Goal: Task Accomplishment & Management: Manage account settings

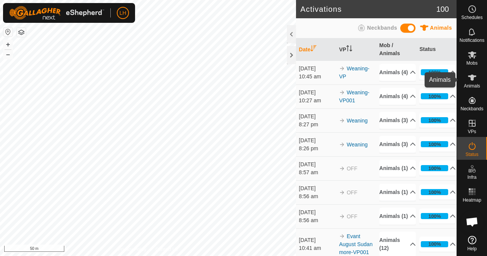
click at [471, 80] on icon at bounding box center [472, 78] width 8 height 6
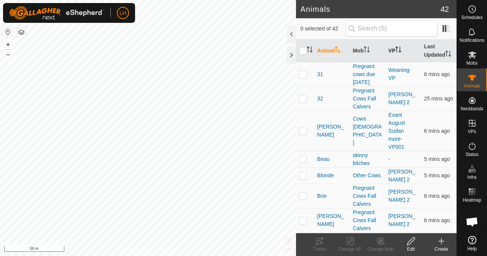
click at [393, 52] on th "VP" at bounding box center [403, 51] width 36 height 23
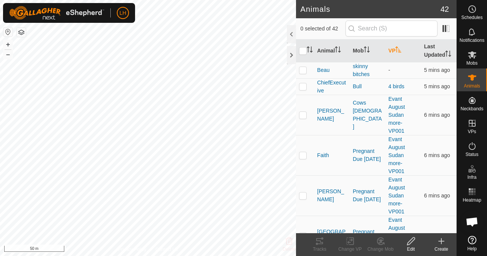
click at [393, 52] on th "VP" at bounding box center [403, 51] width 36 height 23
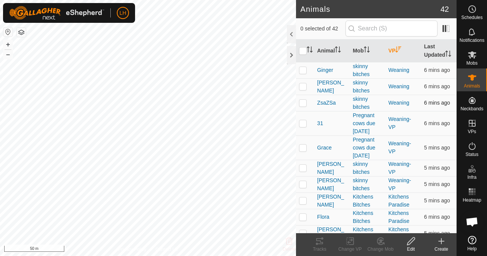
click at [301, 106] on p-checkbox at bounding box center [303, 103] width 8 height 6
checkbox input "true"
click at [302, 89] on p-checkbox at bounding box center [303, 86] width 8 height 6
checkbox input "true"
click at [302, 73] on p-checkbox at bounding box center [303, 70] width 8 height 6
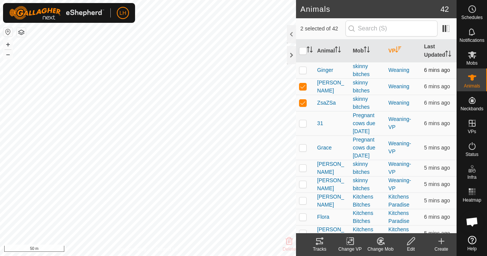
checkbox input "true"
click at [348, 246] on div "Change VP" at bounding box center [350, 249] width 30 height 7
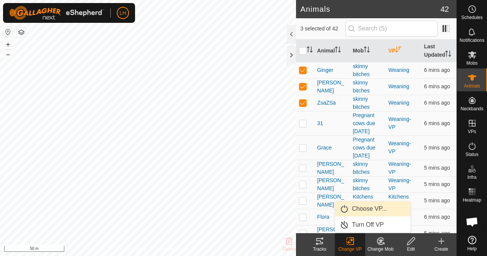
click at [383, 206] on link "Choose VP..." at bounding box center [372, 208] width 75 height 15
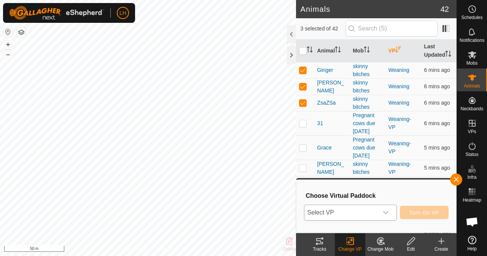
click at [358, 215] on span "Select VP" at bounding box center [341, 212] width 74 height 15
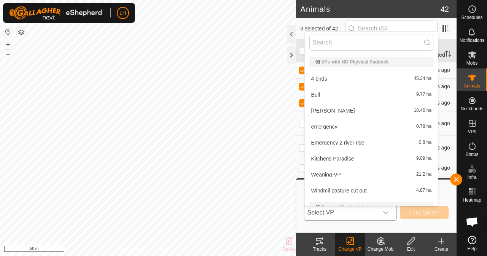
click at [387, 172] on li "Weaning-VP 21.2 ha" at bounding box center [371, 174] width 133 height 15
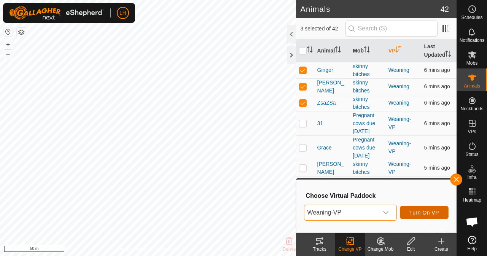
click at [436, 212] on span "Turn On VP" at bounding box center [424, 213] width 30 height 6
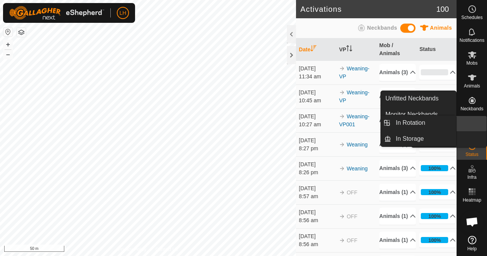
click at [469, 124] on icon at bounding box center [471, 123] width 9 height 9
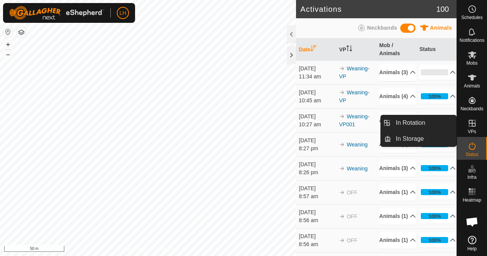
click at [469, 125] on icon at bounding box center [471, 123] width 9 height 9
click at [414, 119] on link "In Rotation" at bounding box center [423, 122] width 65 height 15
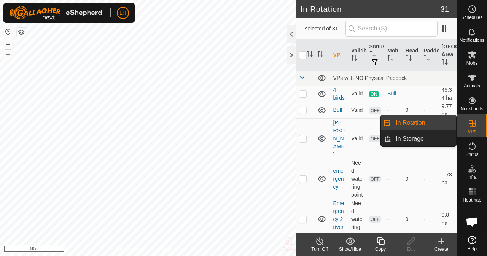
click at [403, 120] on link "In Rotation" at bounding box center [423, 122] width 65 height 15
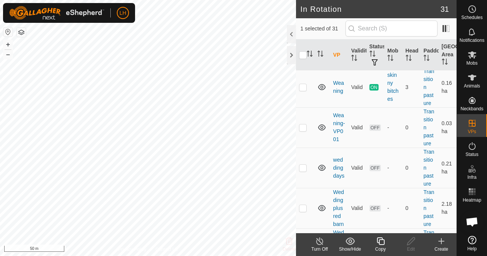
scroll to position [1285, 0]
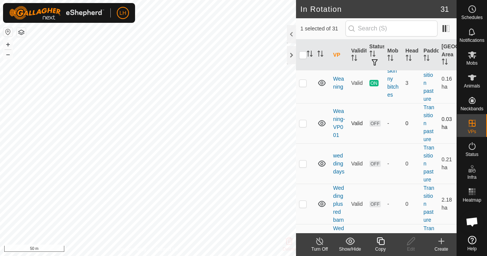
click at [305, 143] on td at bounding box center [305, 123] width 18 height 40
checkbox input "true"
click at [287, 33] on div at bounding box center [291, 34] width 9 height 18
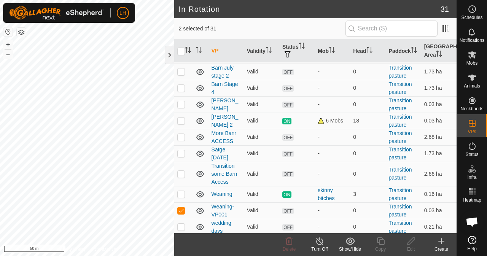
scroll to position [460, 0]
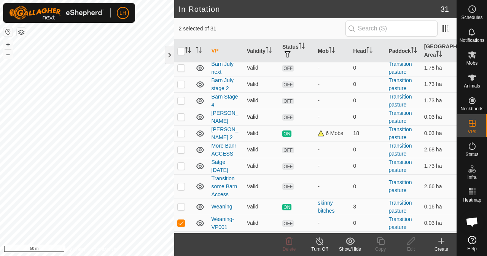
click at [180, 115] on p-checkbox at bounding box center [181, 117] width 8 height 6
checkbox input "true"
click at [179, 224] on td at bounding box center [183, 223] width 18 height 16
click at [180, 220] on p-checkbox at bounding box center [181, 223] width 8 height 6
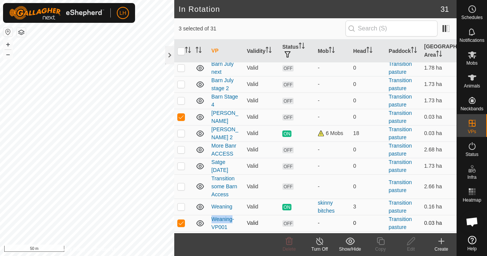
checkbox input "false"
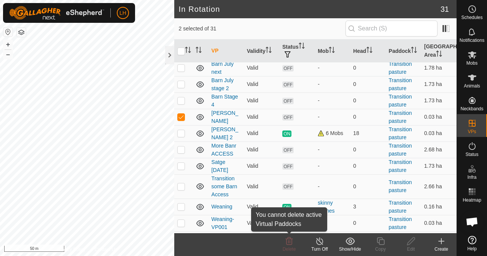
click at [290, 248] on span "Delete" at bounding box center [289, 248] width 13 height 5
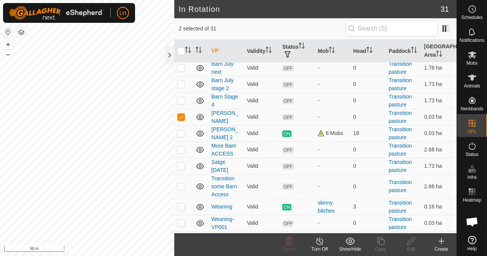
click at [290, 248] on span "Delete" at bounding box center [289, 248] width 13 height 5
click at [180, 50] on input "checkbox" at bounding box center [181, 52] width 8 height 8
checkbox input "true"
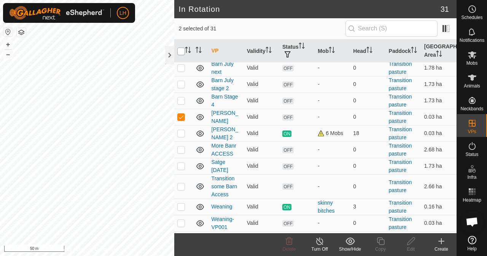
checkbox input "true"
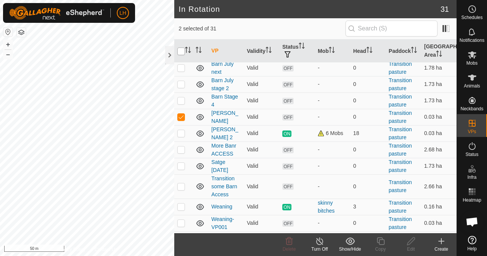
checkbox input "true"
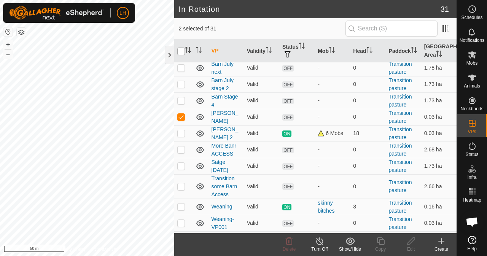
checkbox input "true"
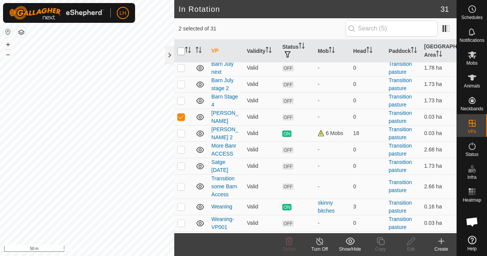
checkbox input "true"
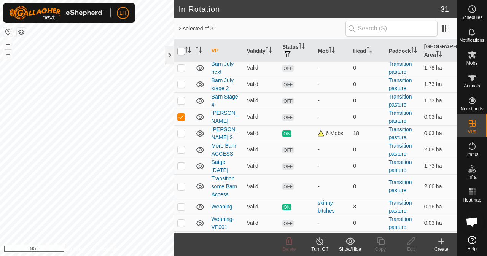
checkbox input "true"
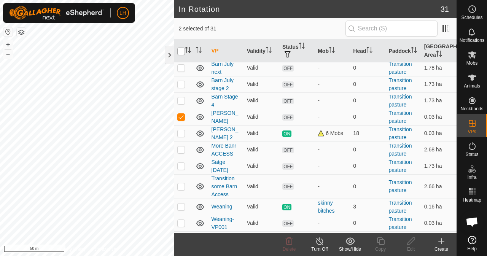
checkbox input "true"
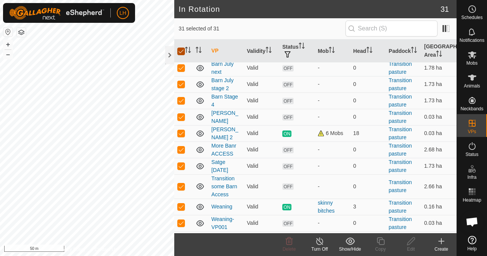
click at [180, 50] on input "checkbox" at bounding box center [181, 52] width 8 height 8
checkbox input "false"
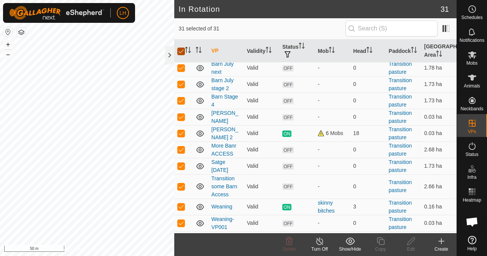
checkbox input "false"
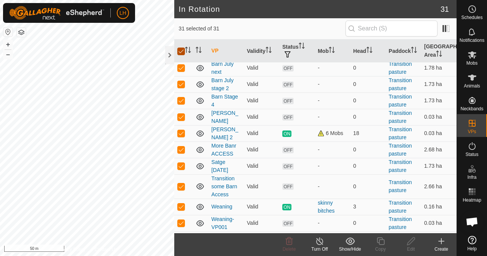
checkbox input "false"
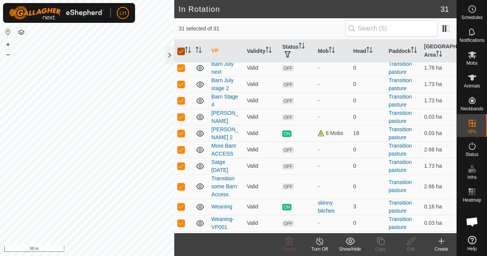
checkbox input "false"
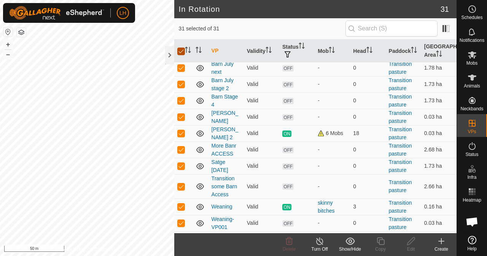
checkbox input "false"
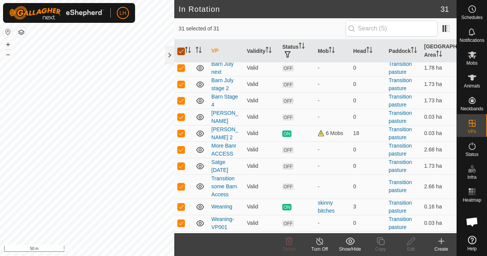
checkbox input "false"
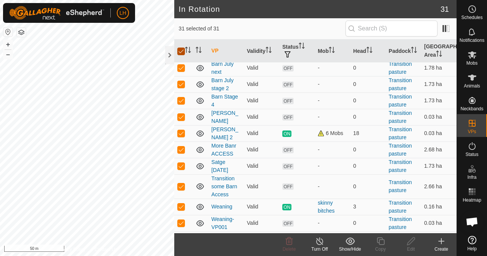
checkbox input "false"
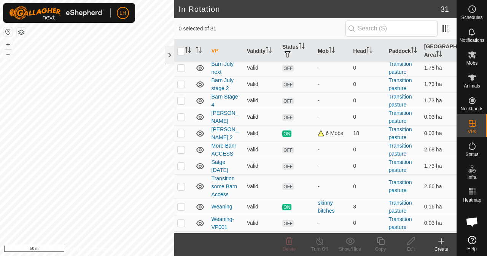
click at [180, 116] on td at bounding box center [183, 117] width 18 height 16
click at [290, 244] on icon at bounding box center [288, 240] width 9 height 9
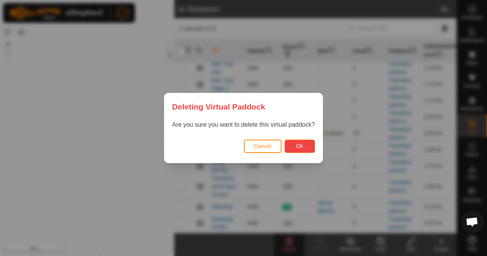
click at [302, 143] on button "Ok" at bounding box center [299, 146] width 30 height 13
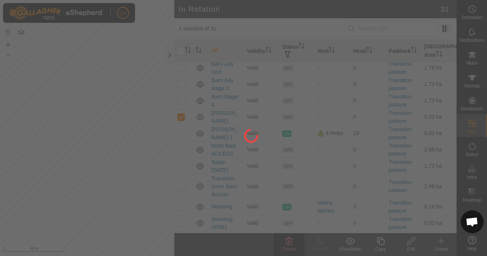
checkbox input "false"
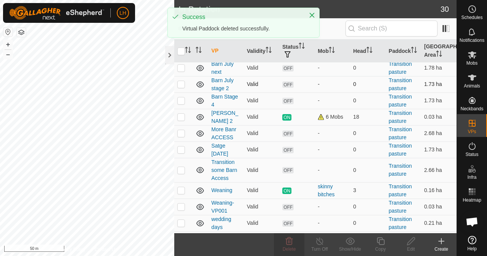
click at [181, 81] on p-checkbox at bounding box center [181, 84] width 8 height 6
checkbox input "true"
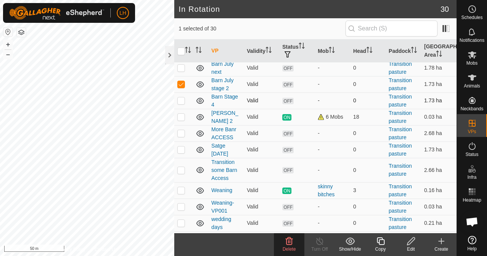
click at [182, 100] on td at bounding box center [183, 100] width 18 height 16
checkbox input "true"
click at [292, 247] on span "Delete" at bounding box center [289, 248] width 13 height 5
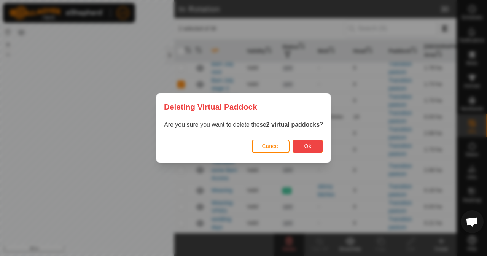
click at [311, 145] on span "Ok" at bounding box center [307, 146] width 7 height 6
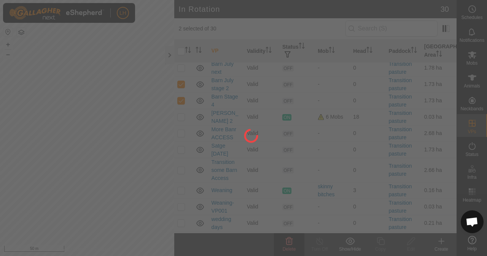
checkbox input "false"
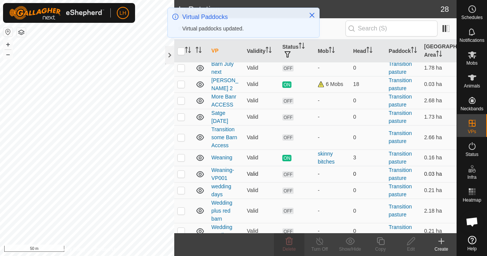
click at [183, 171] on p-checkbox at bounding box center [181, 174] width 8 height 6
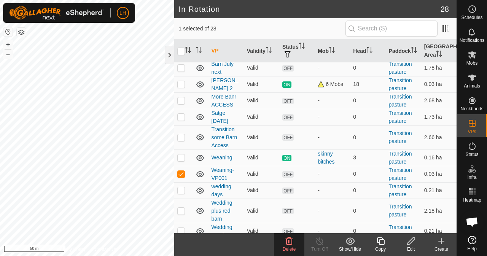
click at [287, 244] on icon at bounding box center [288, 240] width 9 height 9
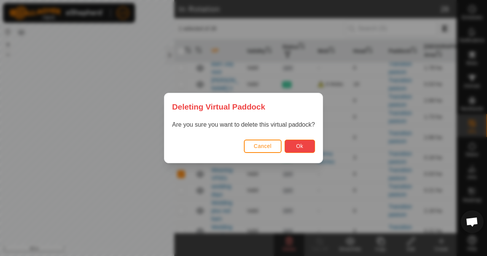
click at [302, 146] on span "Ok" at bounding box center [299, 146] width 7 height 6
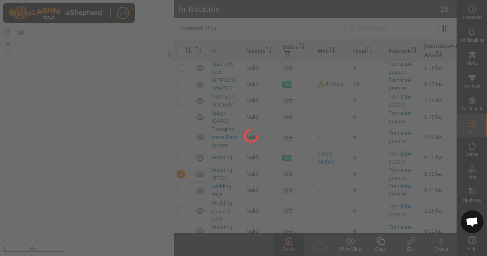
checkbox input "false"
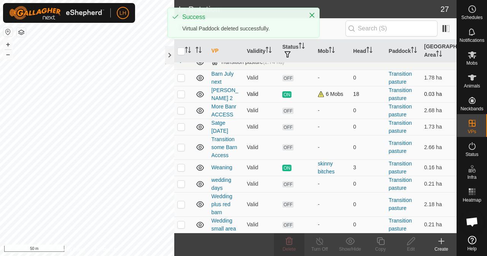
scroll to position [445, 0]
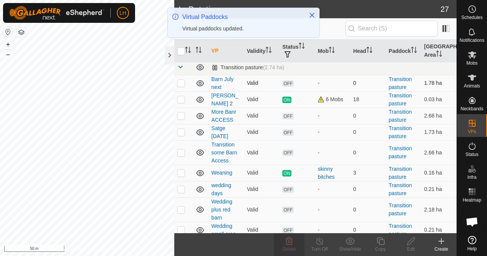
click at [179, 81] on p-checkbox at bounding box center [181, 83] width 8 height 6
checkbox input "true"
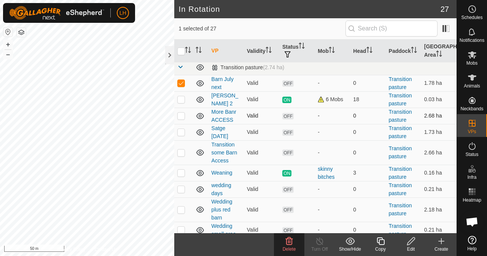
click at [184, 113] on p-checkbox at bounding box center [181, 116] width 8 height 6
checkbox input "true"
click at [180, 129] on p-checkbox at bounding box center [181, 132] width 8 height 6
checkbox input "true"
click at [286, 244] on icon at bounding box center [289, 241] width 7 height 8
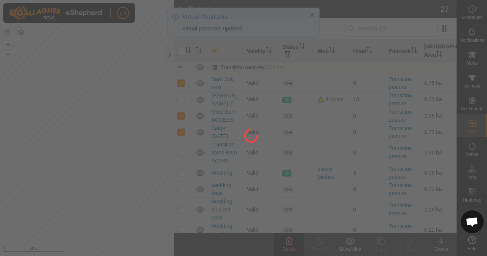
scroll to position [0, 0]
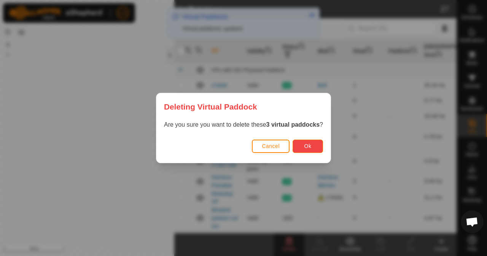
click at [312, 148] on button "Ok" at bounding box center [307, 146] width 30 height 13
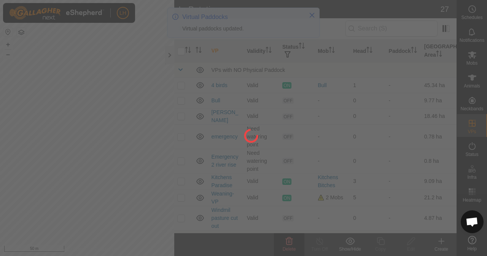
checkbox input "false"
